Goal: Obtain resource: Obtain resource

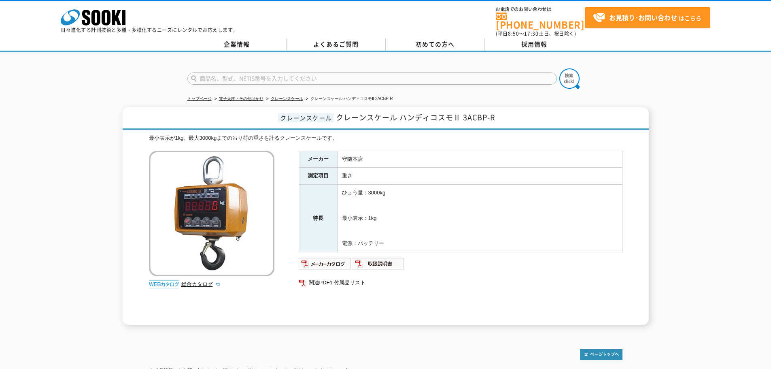
scroll to position [66, 0]
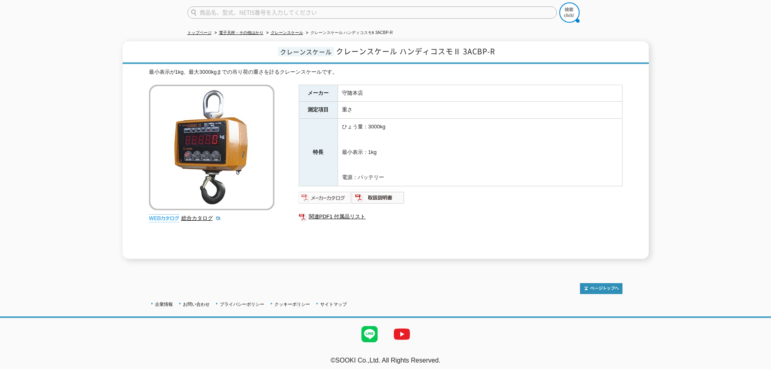
click at [328, 191] on img at bounding box center [325, 197] width 53 height 13
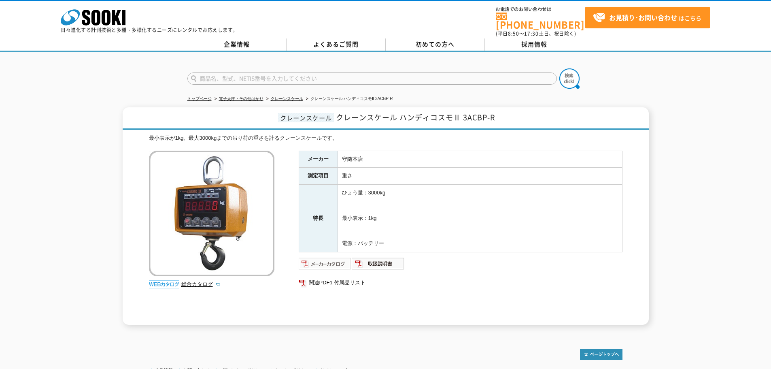
click at [326, 259] on img at bounding box center [325, 263] width 53 height 13
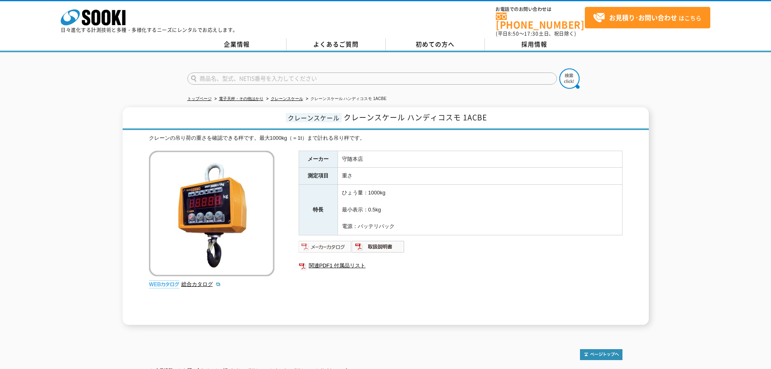
click at [326, 241] on img at bounding box center [325, 246] width 53 height 13
click at [322, 261] on link "関連PDF1 付属品リスト" at bounding box center [461, 265] width 324 height 11
click at [195, 281] on link "総合カタログ" at bounding box center [201, 284] width 40 height 6
